Goal: Transaction & Acquisition: Obtain resource

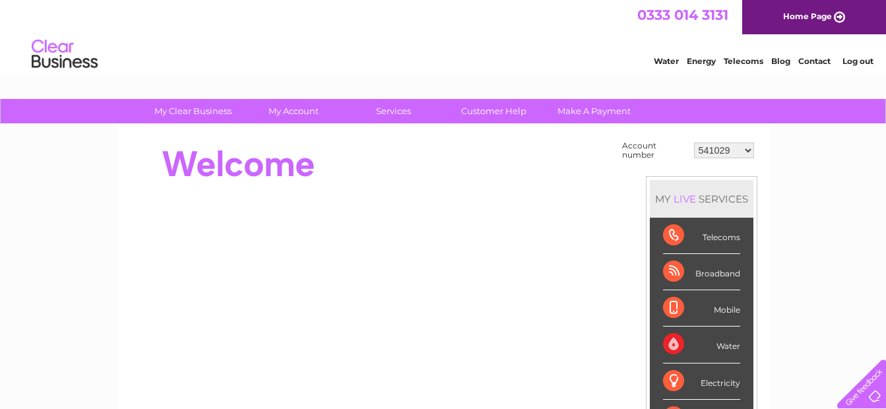
click at [748, 150] on select "541029 30274461 30305847" at bounding box center [724, 150] width 60 height 16
select select "30274461"
click at [694, 142] on select "541029 30274461 30305847" at bounding box center [724, 150] width 60 height 16
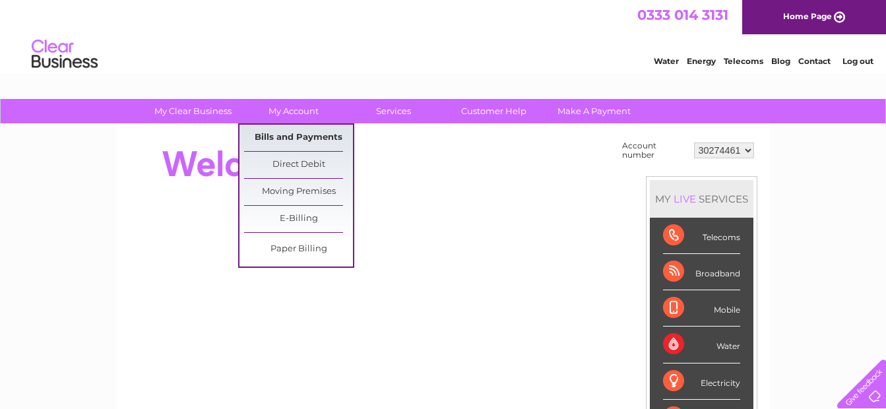
click at [298, 135] on link "Bills and Payments" at bounding box center [298, 138] width 109 height 26
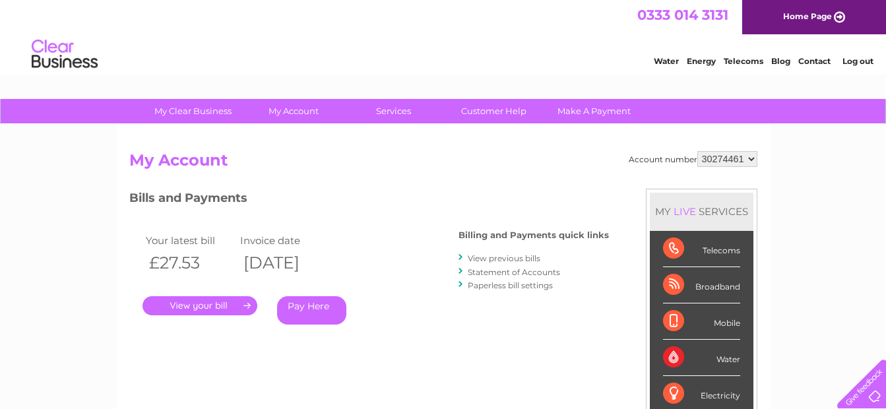
click at [751, 158] on select "541029 30274461 30305847" at bounding box center [727, 159] width 60 height 16
select select "30305847"
click at [697, 151] on select "541029 30274461 30305847" at bounding box center [727, 159] width 60 height 16
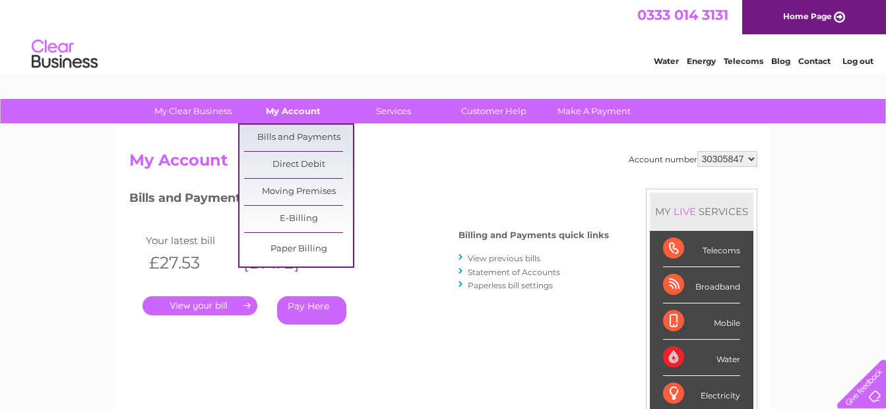
click at [317, 107] on link "My Account" at bounding box center [293, 111] width 109 height 24
click at [305, 128] on link "Bills and Payments" at bounding box center [298, 138] width 109 height 26
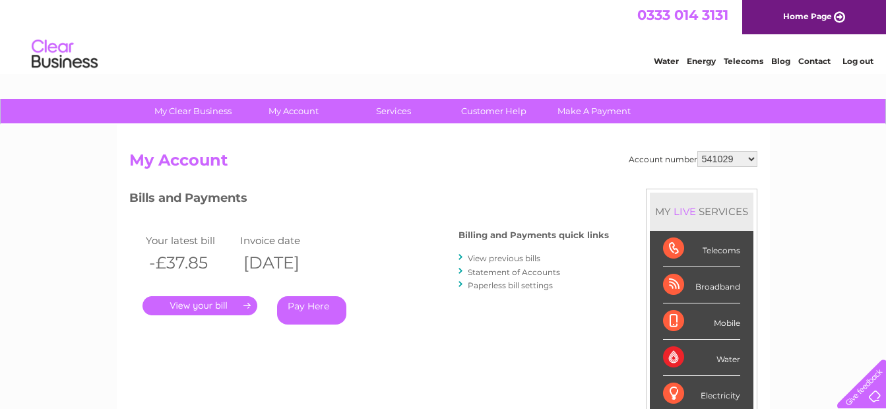
click at [752, 156] on select "541029 30274461 30305847" at bounding box center [727, 159] width 60 height 16
select select "30305847"
click at [697, 151] on select "541029 30274461 30305847" at bounding box center [727, 159] width 60 height 16
click at [221, 301] on link "." at bounding box center [199, 305] width 115 height 19
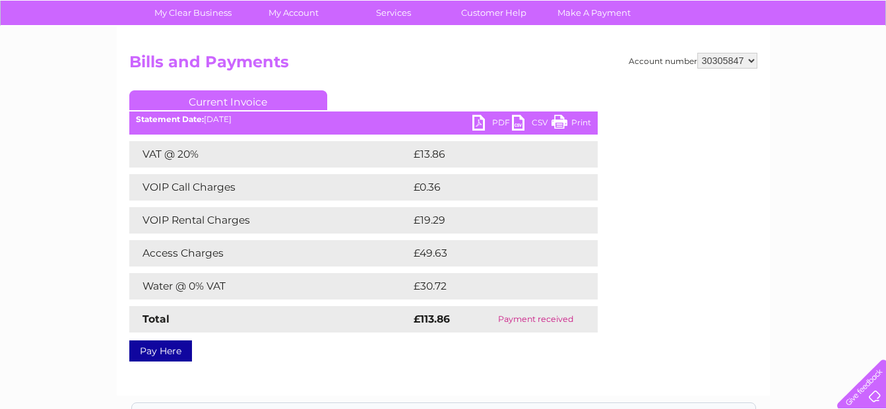
scroll to position [83, 0]
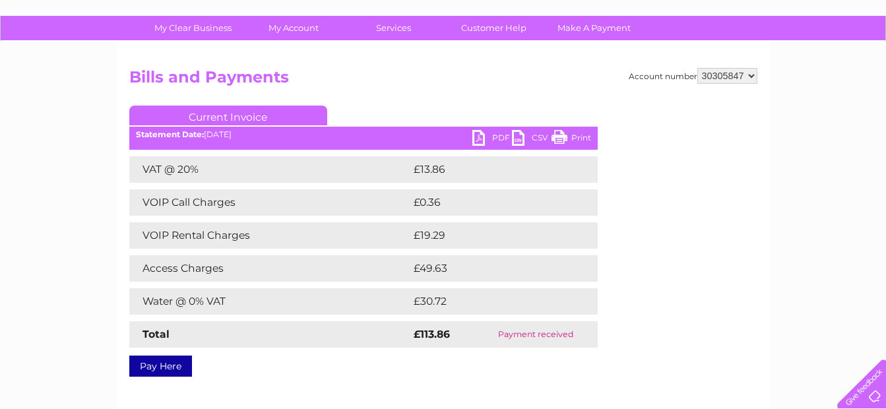
click at [477, 138] on link "PDF" at bounding box center [492, 139] width 40 height 19
